Goal: Transaction & Acquisition: Purchase product/service

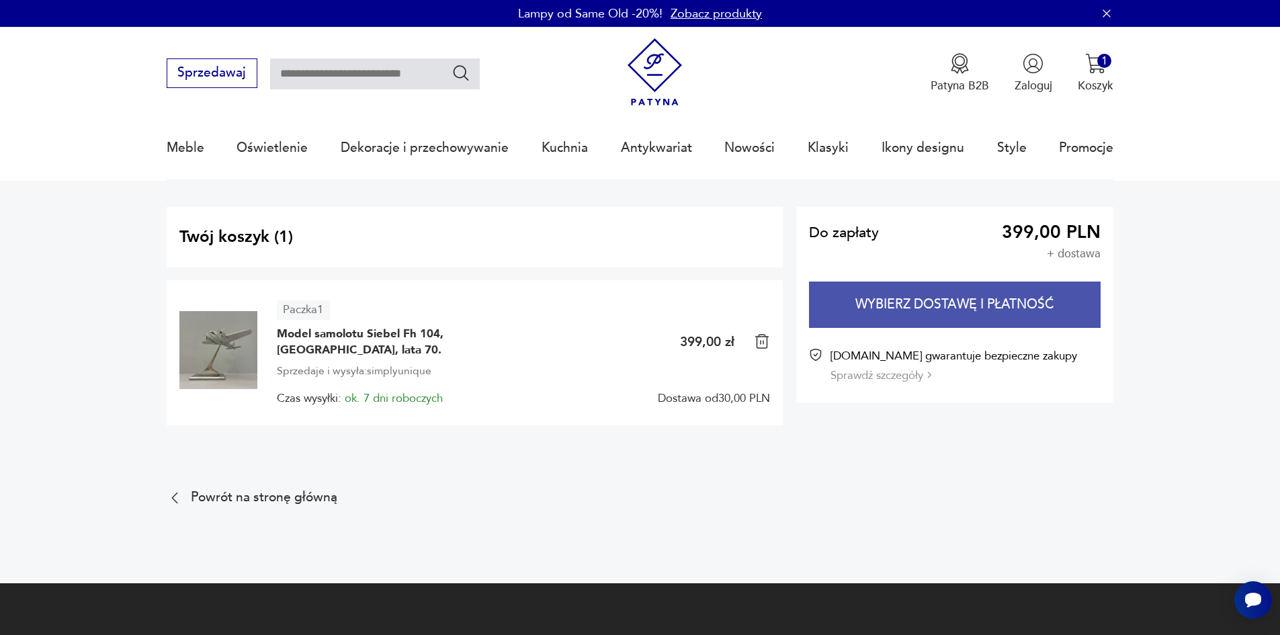
click at [885, 304] on button "Wybierz dostawę i płatność" at bounding box center [955, 304] width 292 height 46
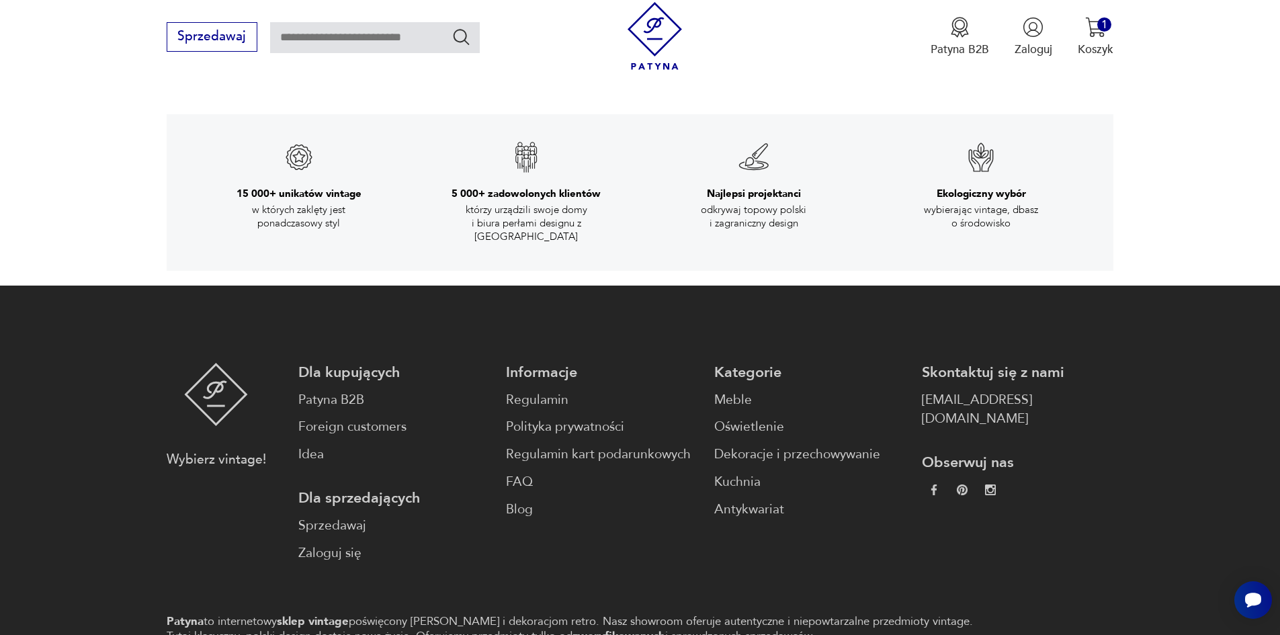
scroll to position [2553, 0]
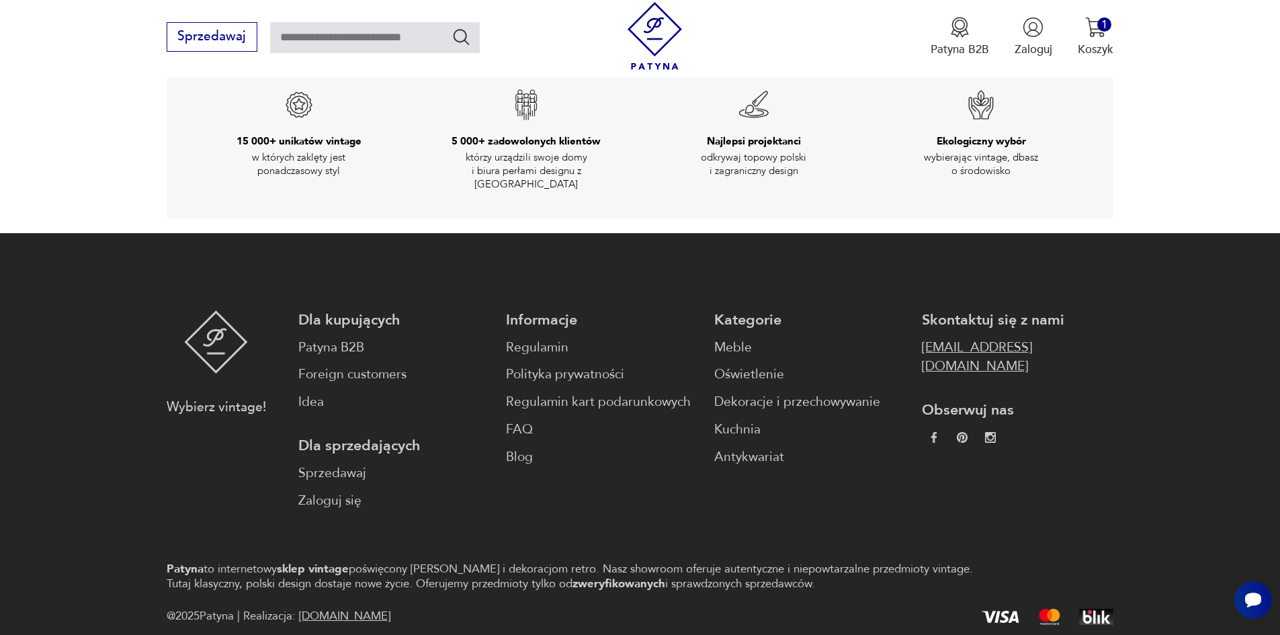
drag, startPoint x: 968, startPoint y: 305, endPoint x: 931, endPoint y: 303, distance: 37.0
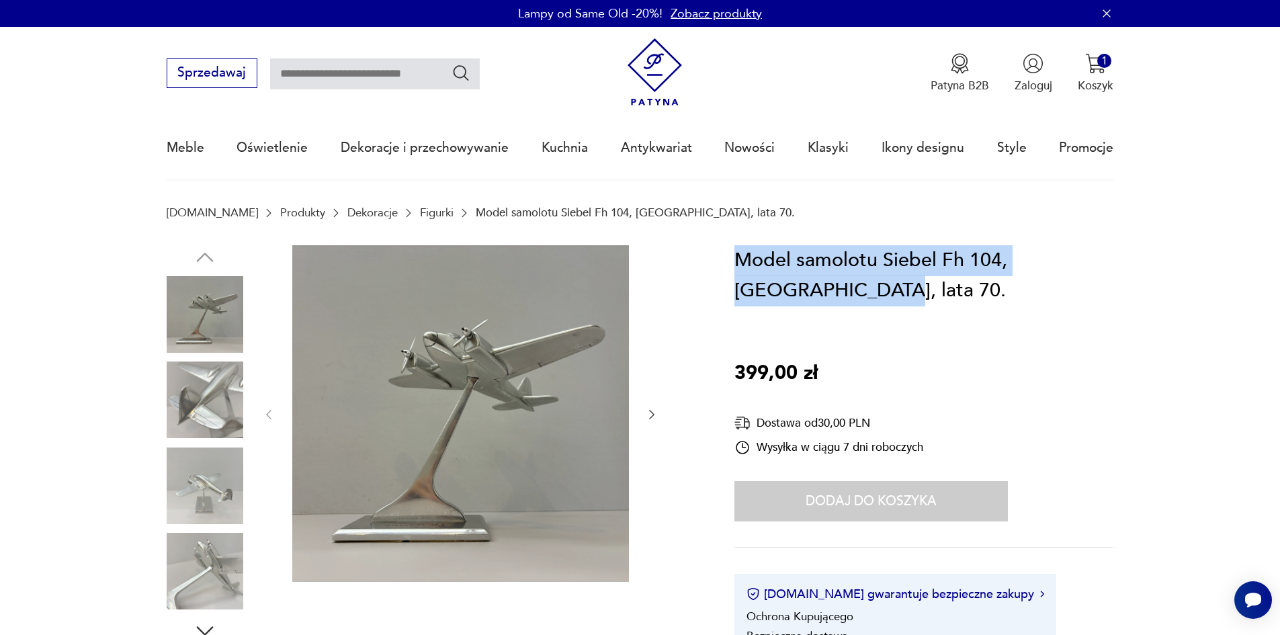
drag, startPoint x: 736, startPoint y: 259, endPoint x: 797, endPoint y: 289, distance: 67.9
click at [797, 289] on h1 "Model samolotu Siebel Fh 104, [GEOGRAPHIC_DATA], lata 70." at bounding box center [923, 275] width 379 height 61
copy h1 "Model samolotu Siebel Fh 104, [GEOGRAPHIC_DATA], lata 70."
